Goal: Navigation & Orientation: Understand site structure

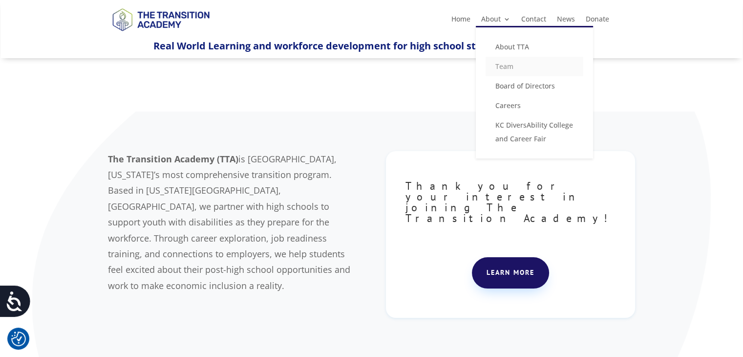
click at [502, 66] on link "Team" at bounding box center [535, 67] width 98 height 20
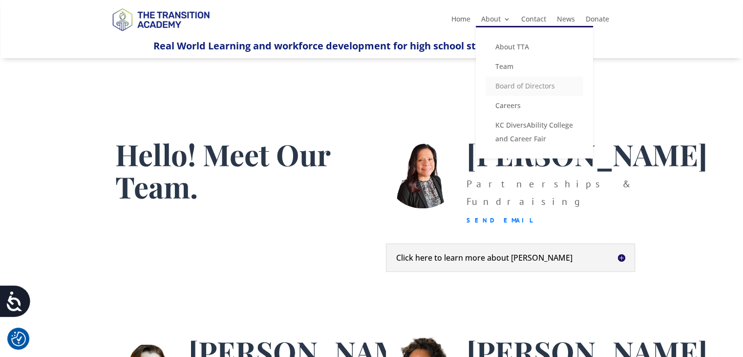
click at [505, 85] on link "Board of Directors" at bounding box center [535, 86] width 98 height 20
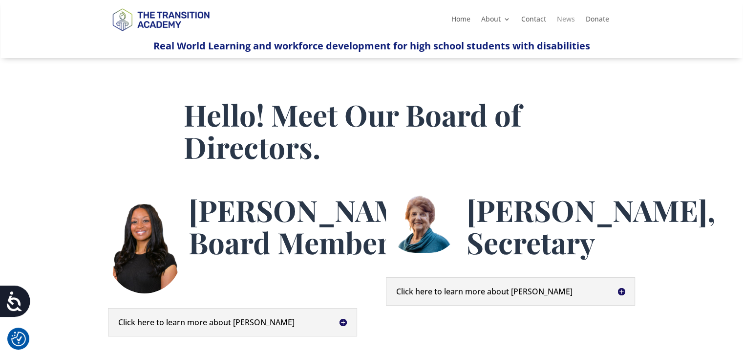
click at [568, 22] on link "News" at bounding box center [566, 21] width 18 height 11
click at [533, 20] on link "Contact" at bounding box center [533, 21] width 25 height 11
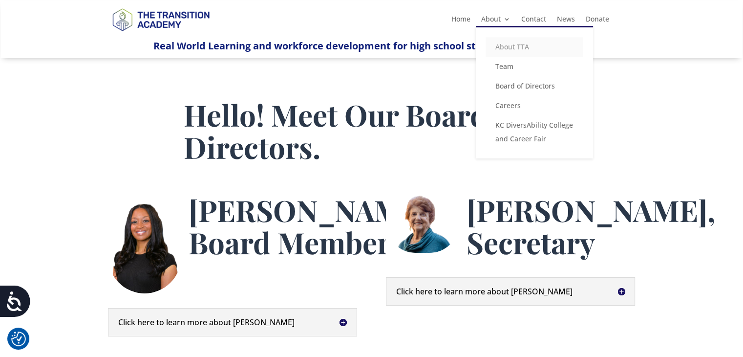
click at [506, 47] on link "About TTA" at bounding box center [535, 47] width 98 height 20
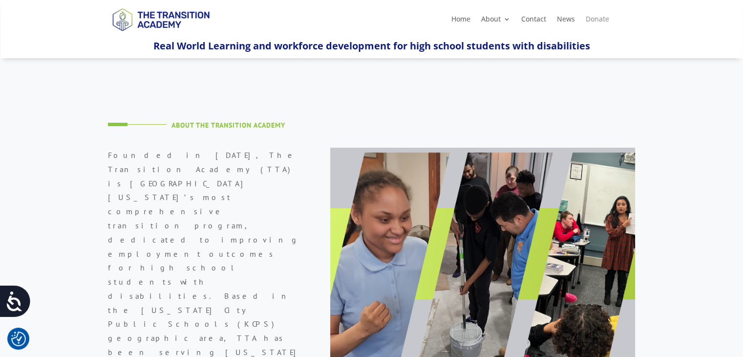
click at [594, 19] on link "Donate" at bounding box center [597, 21] width 23 height 11
